Goal: Task Accomplishment & Management: Manage account settings

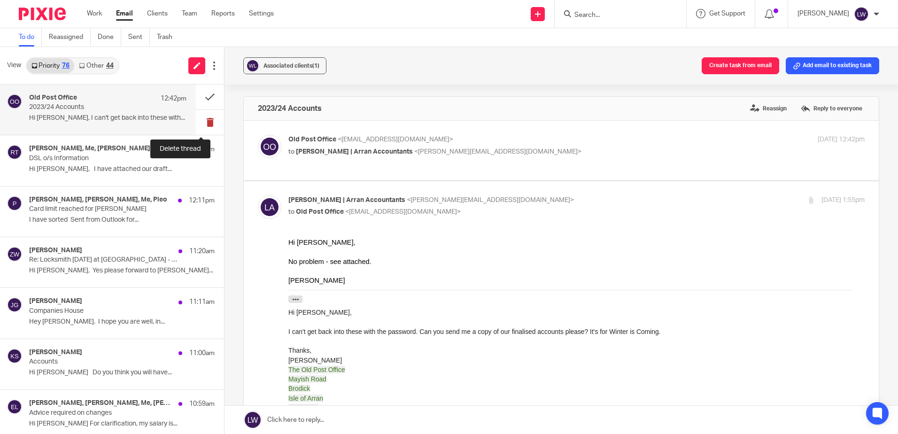
click at [201, 123] on button at bounding box center [210, 122] width 28 height 25
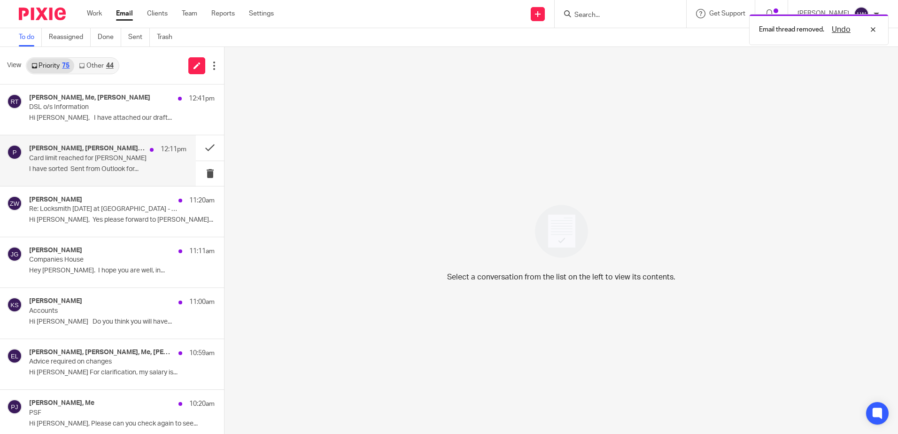
click at [92, 167] on p "I have sorted Sent from Outlook for..." at bounding box center [107, 169] width 157 height 8
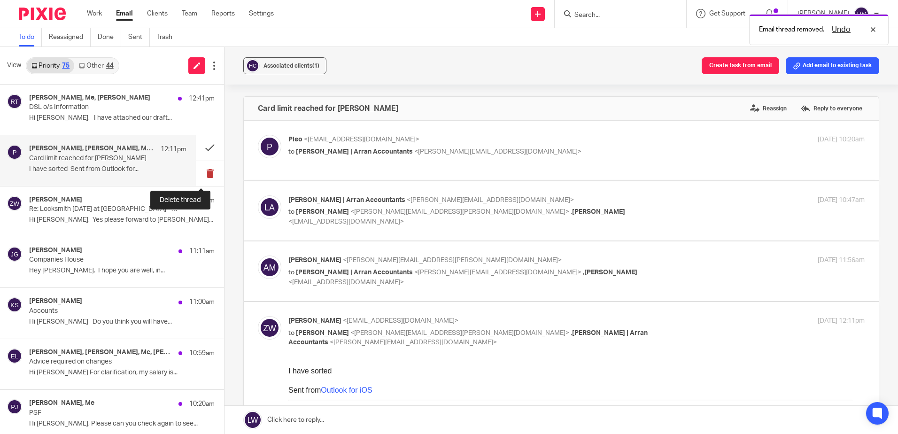
click at [198, 170] on button at bounding box center [210, 173] width 28 height 25
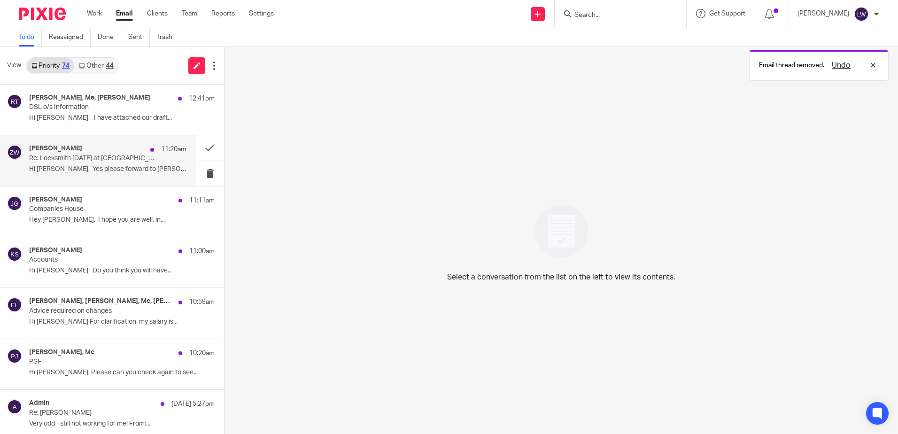
click at [132, 169] on p "Hi [PERSON_NAME], Yes please forward to [PERSON_NAME]..." at bounding box center [107, 169] width 157 height 8
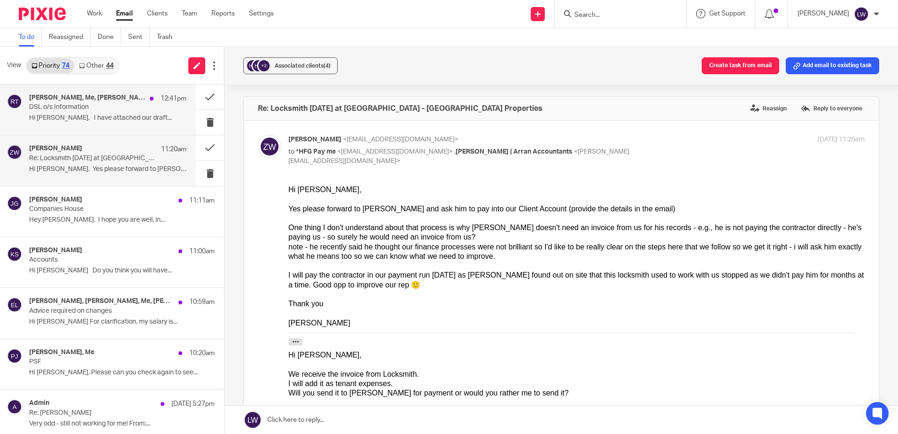
click at [86, 112] on div "Ryan Tennant, Me, Iain Burnside 12:41pm DSL o/s Information Hi Lorna, I have at…" at bounding box center [107, 109] width 157 height 31
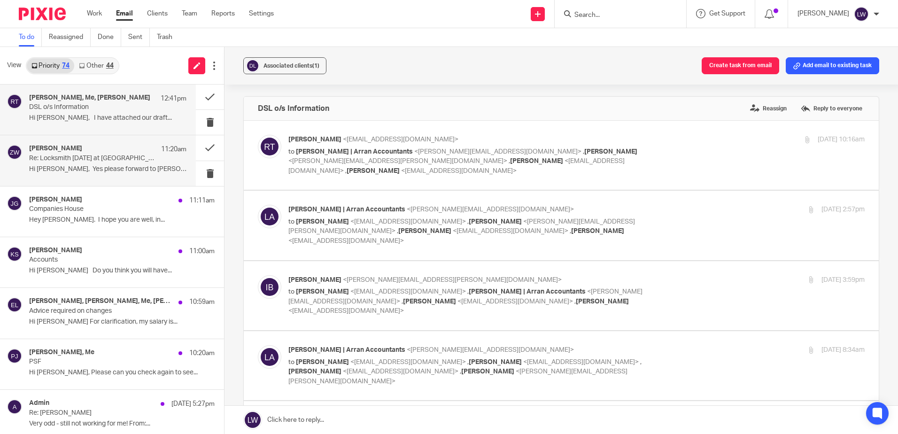
click at [97, 167] on p "Hi [PERSON_NAME], Yes please forward to [PERSON_NAME]..." at bounding box center [107, 169] width 157 height 8
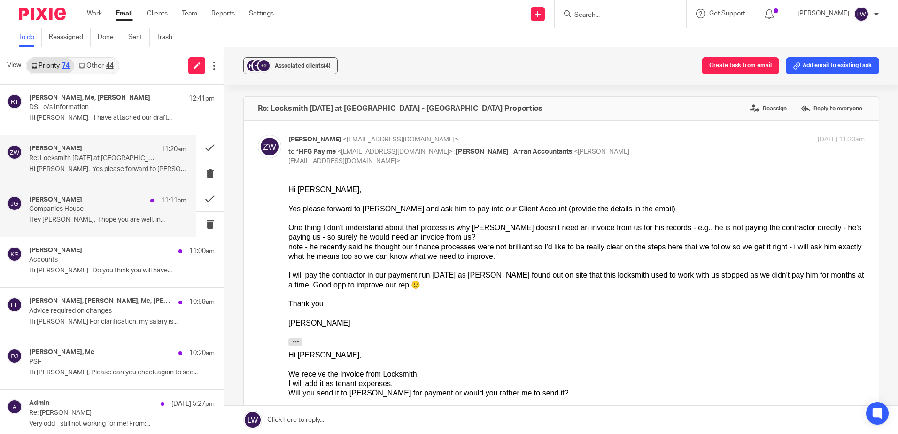
click at [71, 216] on div "Jamie Gemmill 11:11am Companies House Hey Lorna. I hope you are well, in..." at bounding box center [107, 211] width 157 height 31
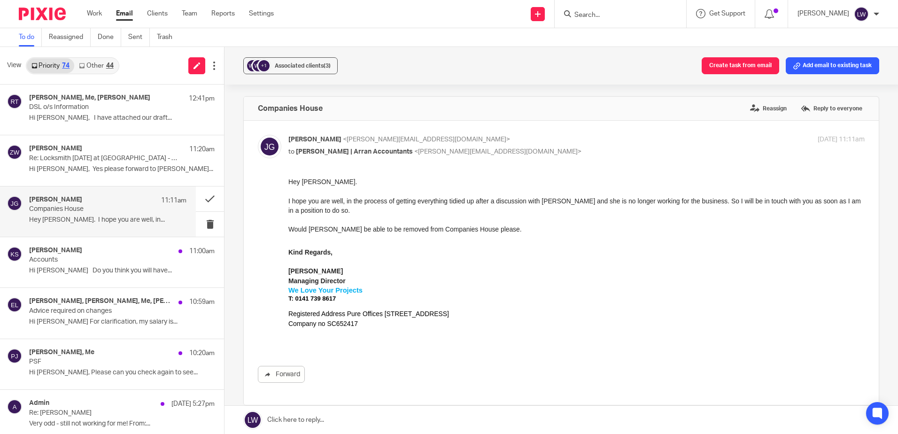
click at [101, 66] on link "Other 44" at bounding box center [96, 65] width 44 height 15
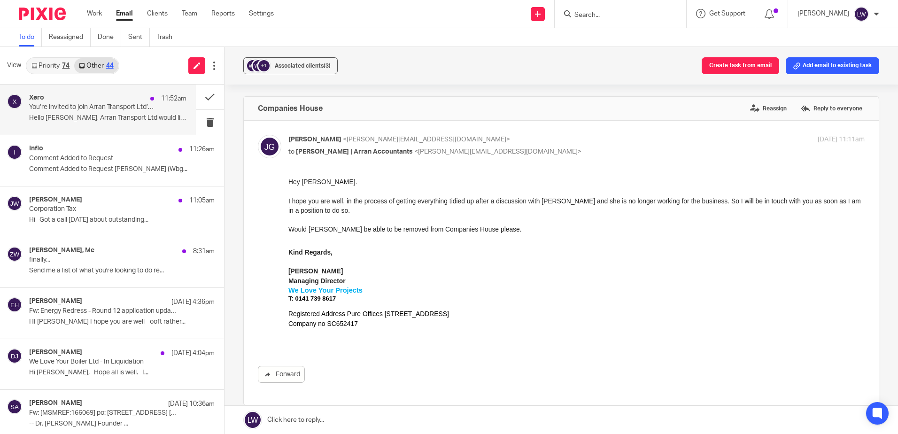
click at [96, 115] on p "Hello [PERSON_NAME], Arran Transport Ltd would like you..." at bounding box center [107, 118] width 157 height 8
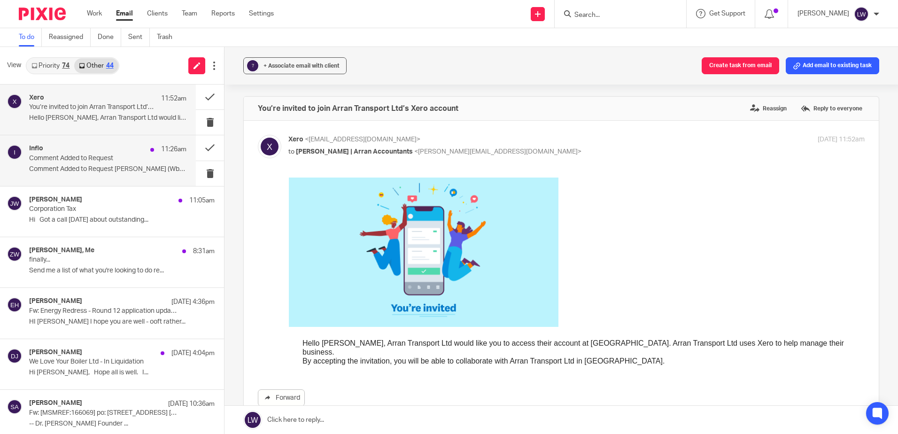
click at [109, 169] on p "Comment Added to Request Ross Adams (Wbg..." at bounding box center [107, 169] width 157 height 8
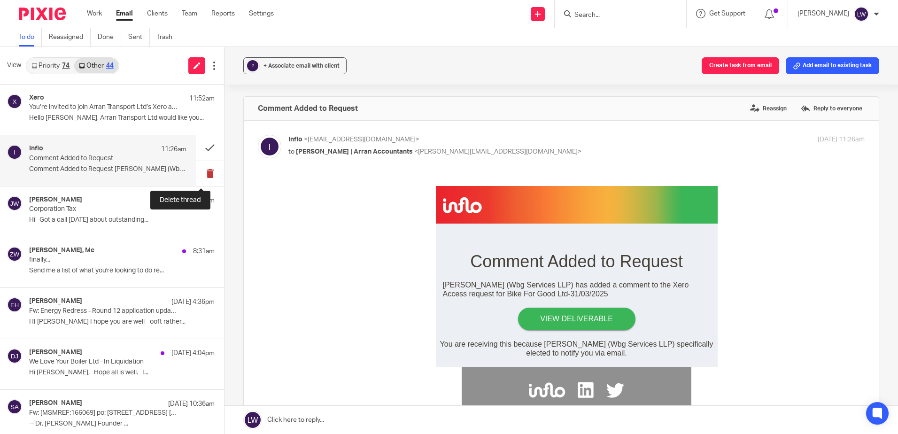
click at [199, 175] on button at bounding box center [210, 173] width 28 height 25
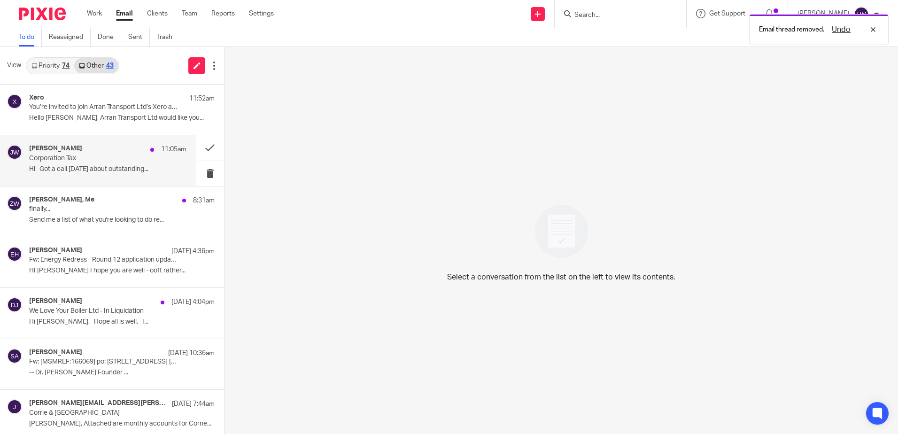
click at [76, 171] on p "Hi Got a call [DATE] about outstanding..." at bounding box center [107, 169] width 157 height 8
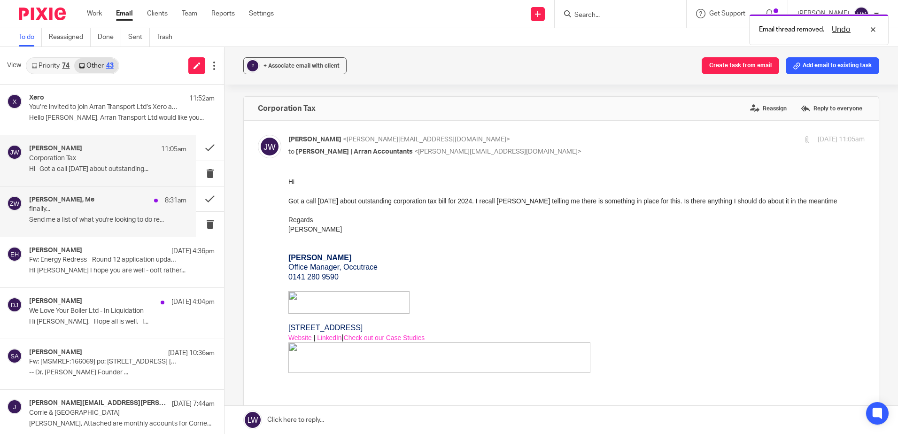
click at [79, 218] on p "Send me a list of what you're looking to do re..." at bounding box center [107, 220] width 157 height 8
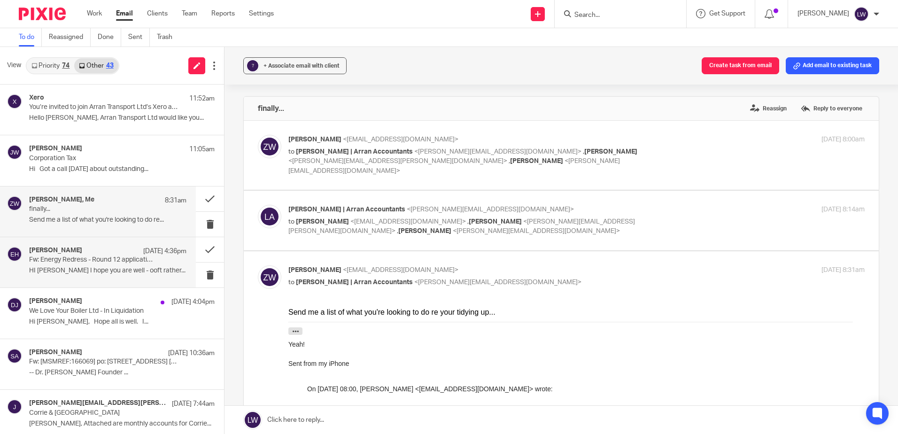
click at [73, 257] on p "Fw: Energy Redress - Round 12 application update - FEL [GEOGRAPHIC_DATA]" at bounding box center [92, 260] width 126 height 8
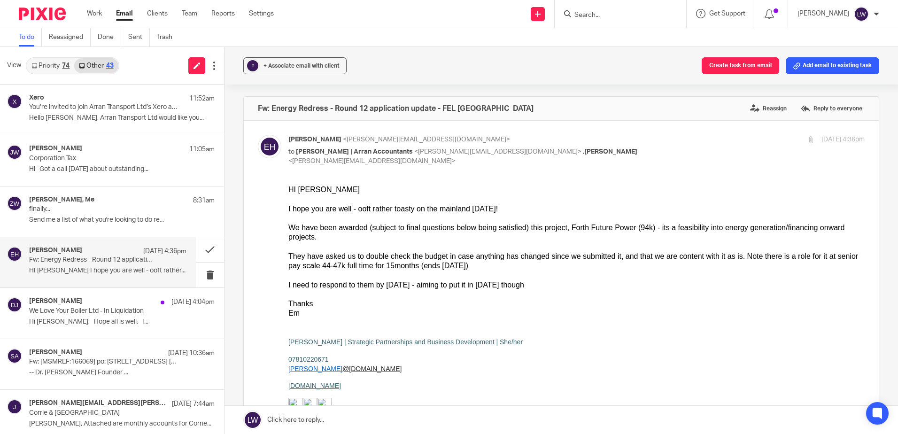
click at [123, 15] on link "Email" at bounding box center [124, 13] width 17 height 9
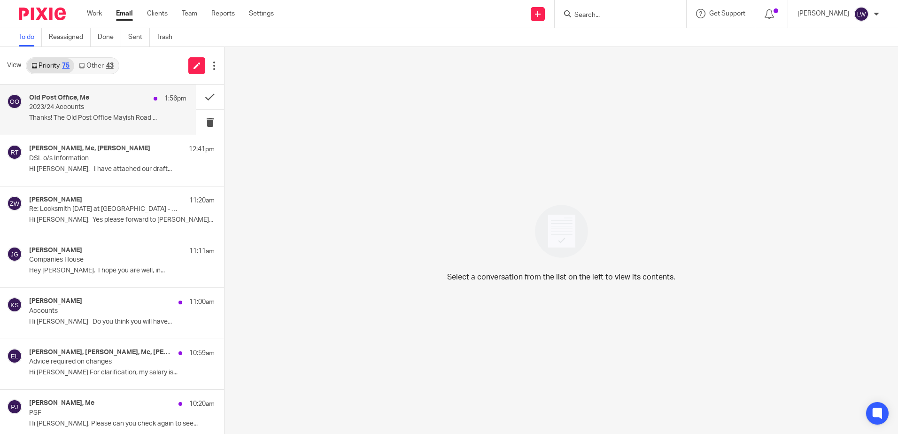
click at [69, 114] on div "Old Post Office, Me 1:56pm 2023/24 Accounts Thanks! The Old Post Office Mayish …" at bounding box center [107, 109] width 157 height 31
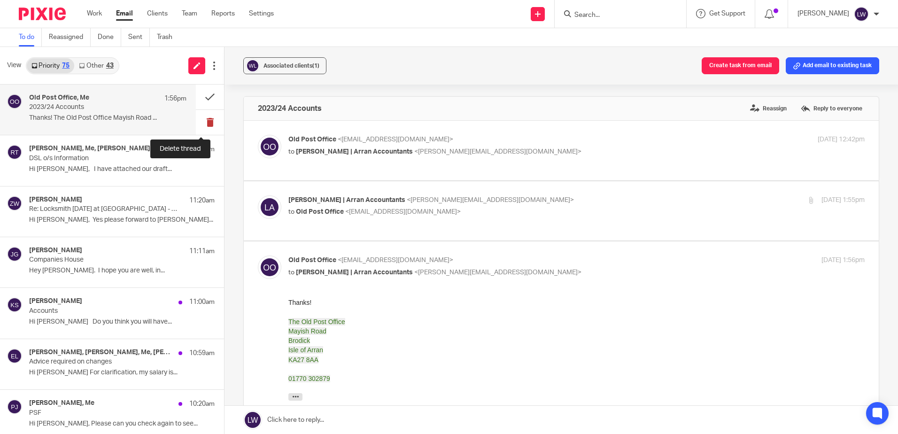
click at [202, 123] on button at bounding box center [210, 122] width 28 height 25
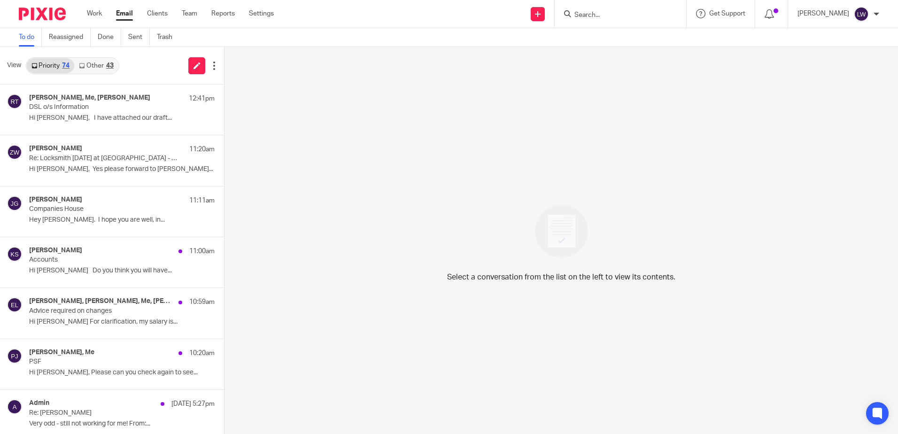
click at [127, 12] on link "Email" at bounding box center [124, 13] width 17 height 9
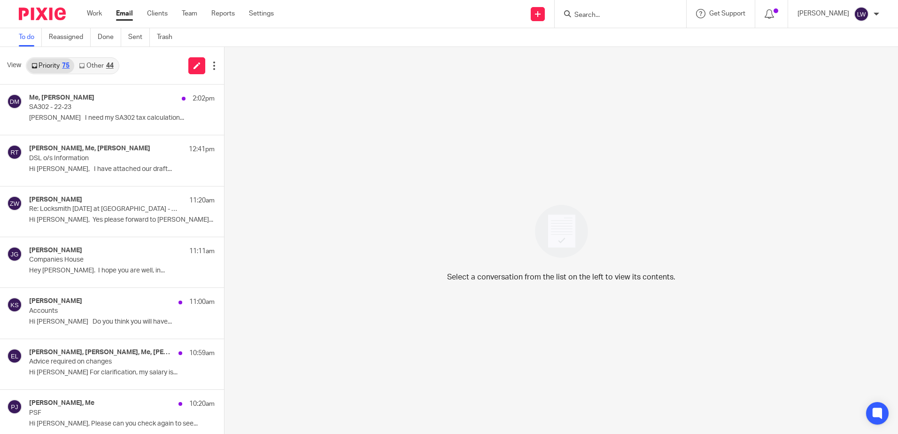
click at [105, 70] on link "Other 44" at bounding box center [96, 65] width 44 height 15
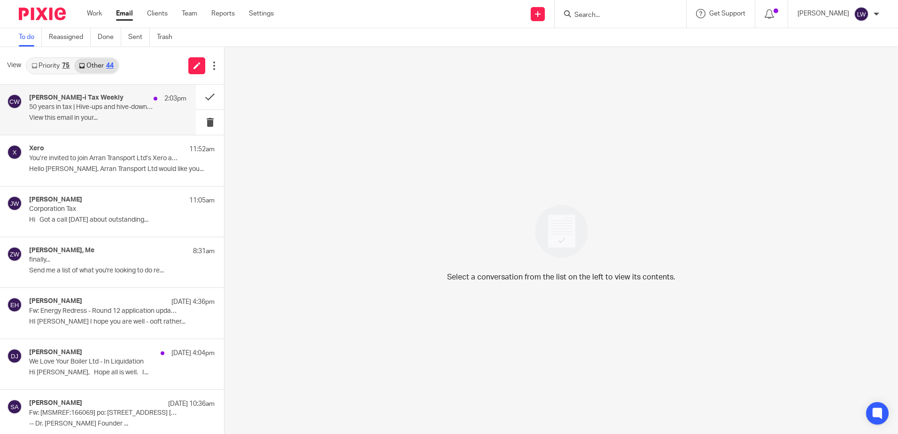
click at [92, 110] on p "50 years in tax | Hive-ups and hive-downs | Trustee duties | Market gardening |…" at bounding box center [92, 107] width 126 height 8
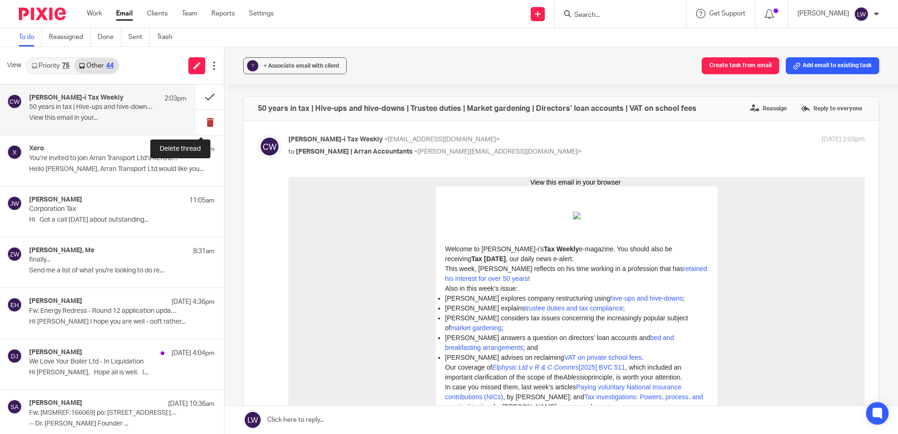
click at [202, 121] on button at bounding box center [210, 122] width 28 height 25
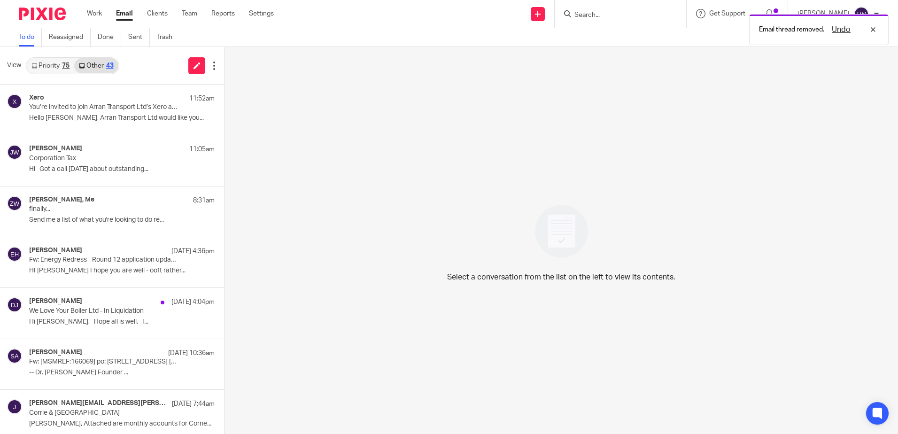
click at [51, 63] on link "Priority 75" at bounding box center [50, 65] width 47 height 15
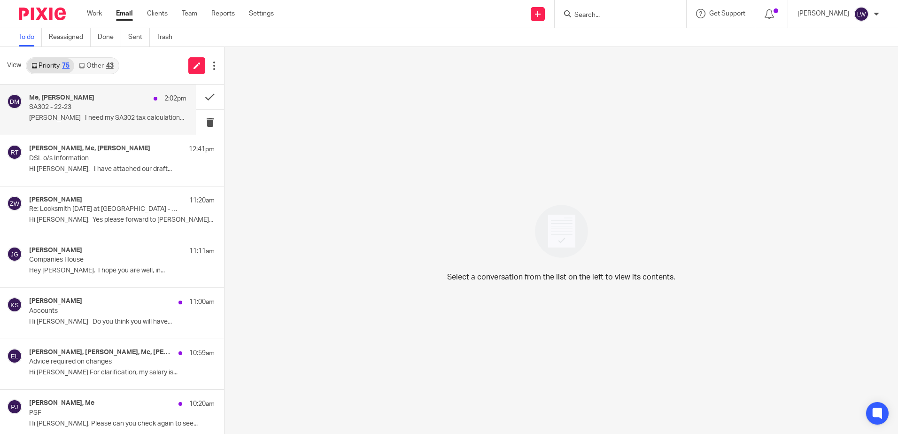
click at [63, 112] on div "Me, [PERSON_NAME] 2:02pm SA302 - 22-23 [PERSON_NAME] I need my SA302 tax calcul…" at bounding box center [107, 109] width 157 height 31
